Goal: Find specific page/section

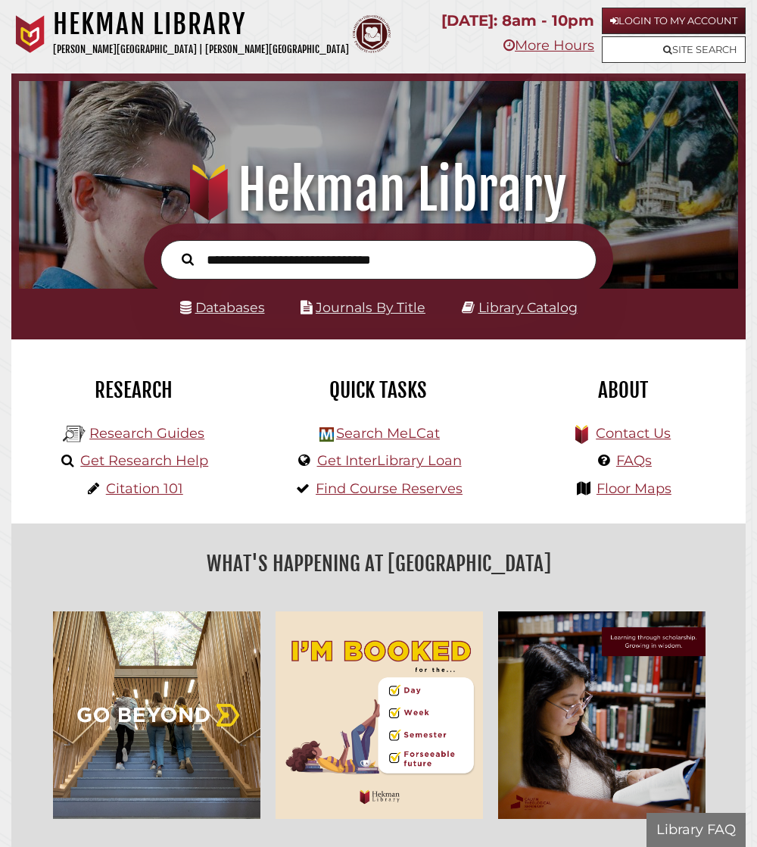
scroll to position [237, 712]
click at [251, 310] on link "Databases" at bounding box center [222, 307] width 85 height 16
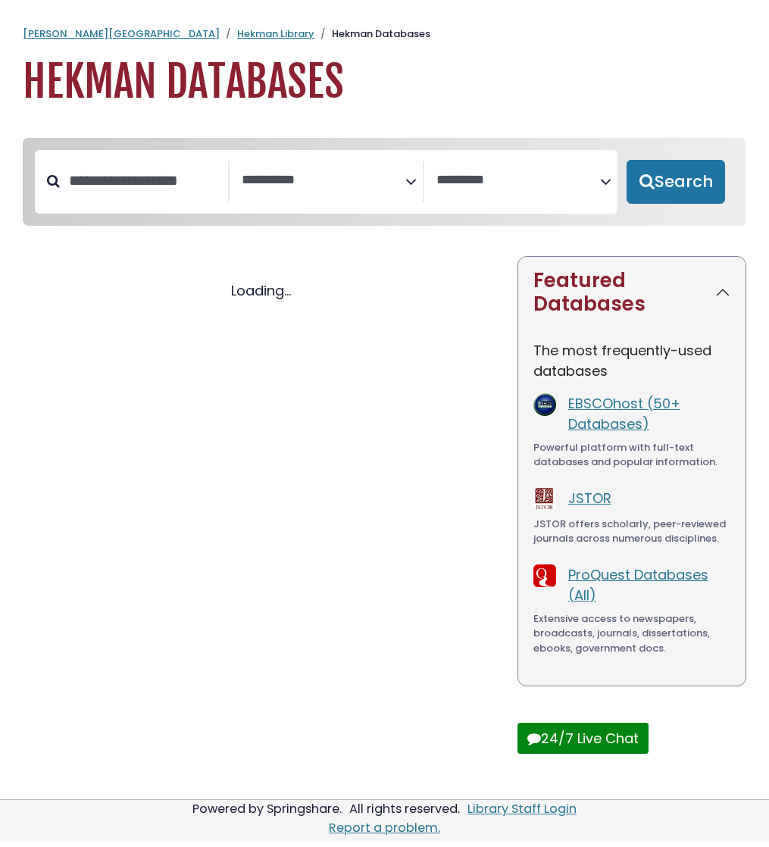
select select "Database Subject Filter"
select select "Database Vendors Filter"
select select "Database Subject Filter"
select select "Database Vendors Filter"
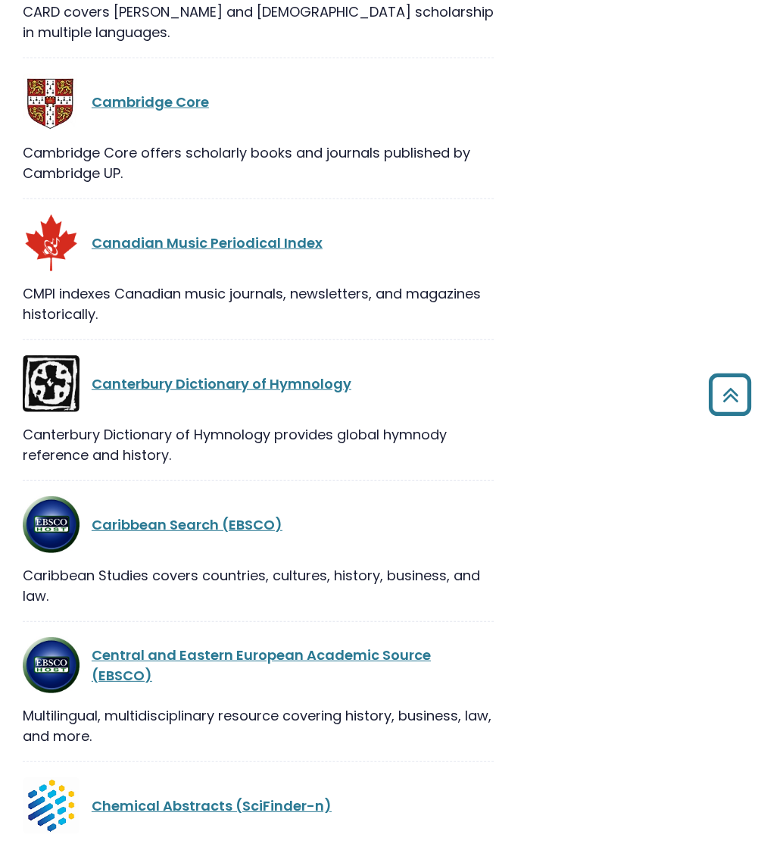
scroll to position [6235, 0]
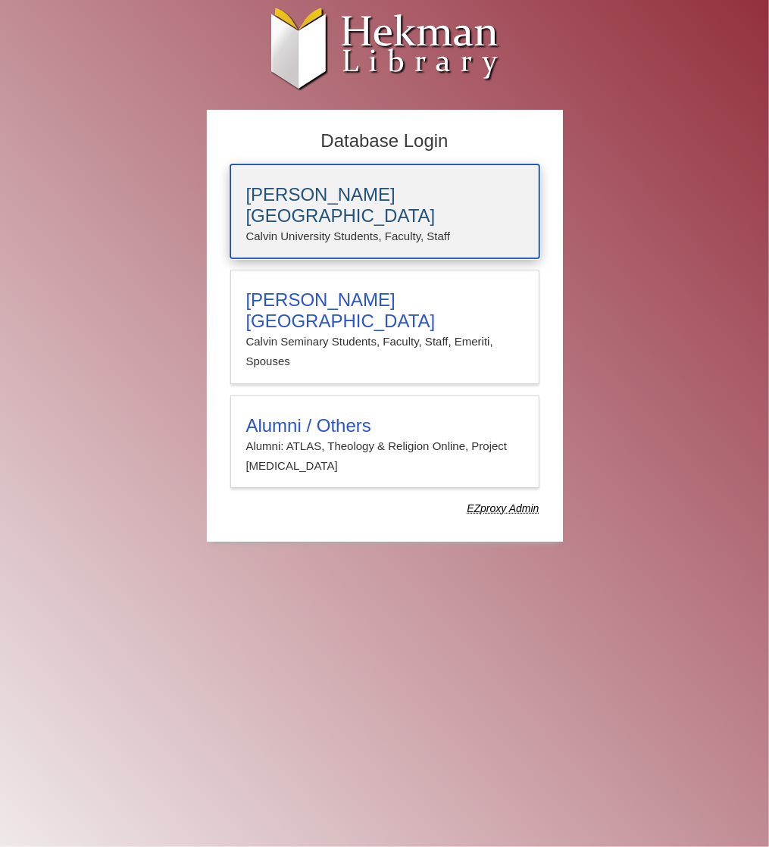
click at [365, 194] on h3 "Calvin University" at bounding box center [384, 205] width 277 height 42
